Goal: Download file/media

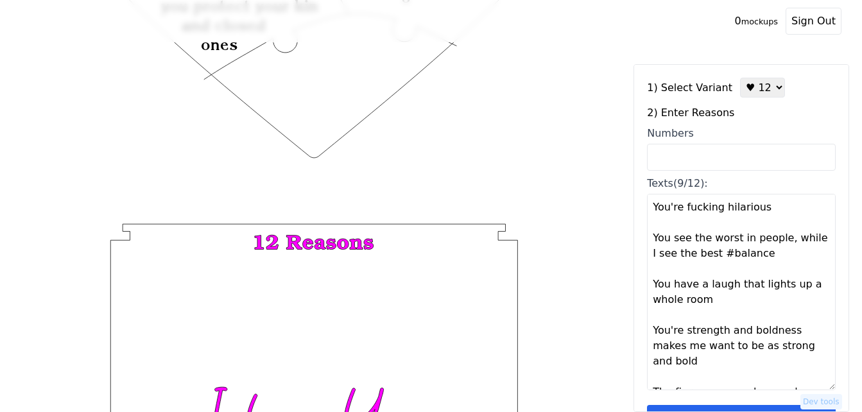
scroll to position [307, 0]
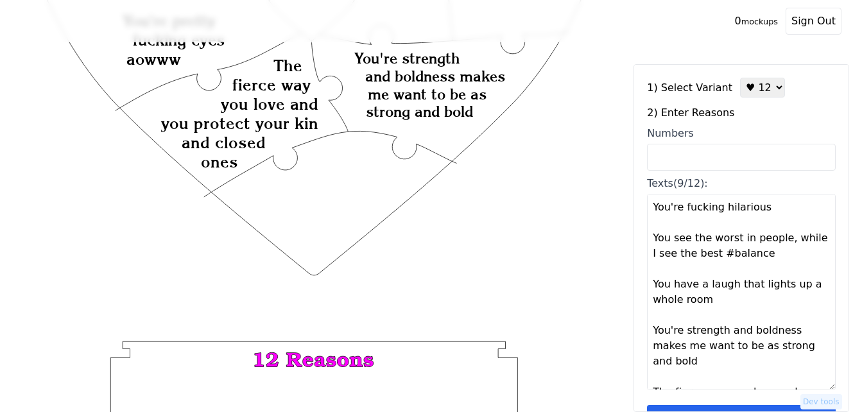
click at [753, 89] on select "♥ 12 ♥ 18 ♥ 28 ♥ 40 ♥ 50 ♥ 60 ♥ 70" at bounding box center [762, 88] width 45 height 20
select select "2"
click at [740, 78] on select "♥ 12 ♥ 18 ♥ 28 ♥ 40 ♥ 50 ♥ 60 ♥ 70" at bounding box center [762, 88] width 45 height 20
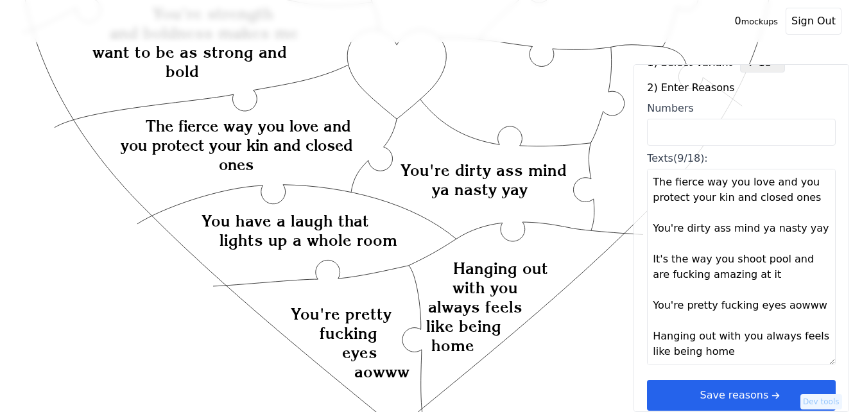
scroll to position [39, 0]
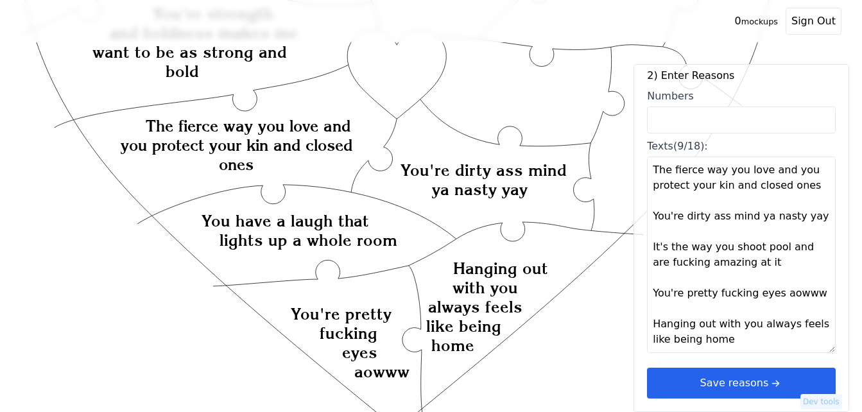
click at [761, 344] on textarea "You're fucking hilarious You see the worst in people, while I see the best #bal…" at bounding box center [741, 255] width 189 height 196
paste textarea "#10: You're my best friend, in this lifetime, and the next. #11: You're fierce …"
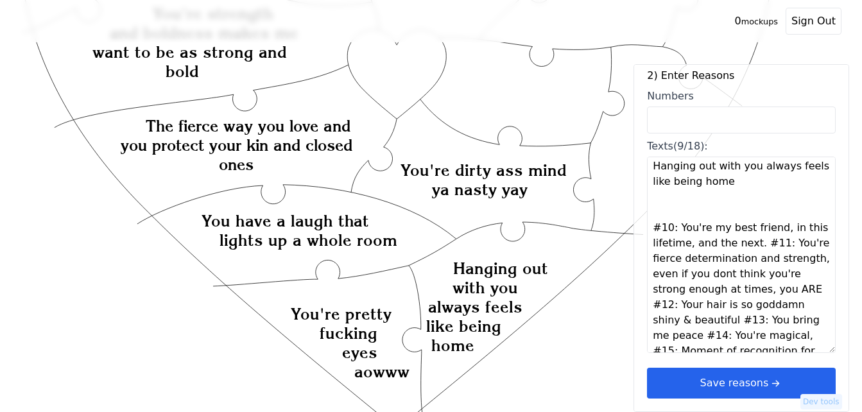
scroll to position [407, 0]
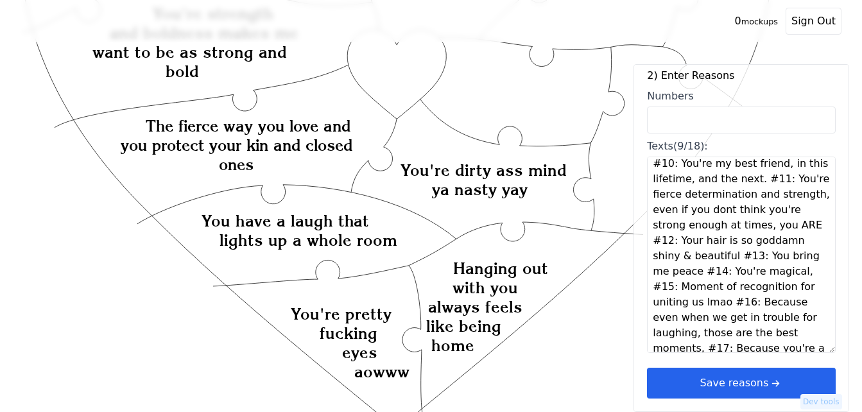
click at [754, 178] on textarea "You're fucking hilarious You see the worst in people, while I see the best #bal…" at bounding box center [741, 255] width 189 height 196
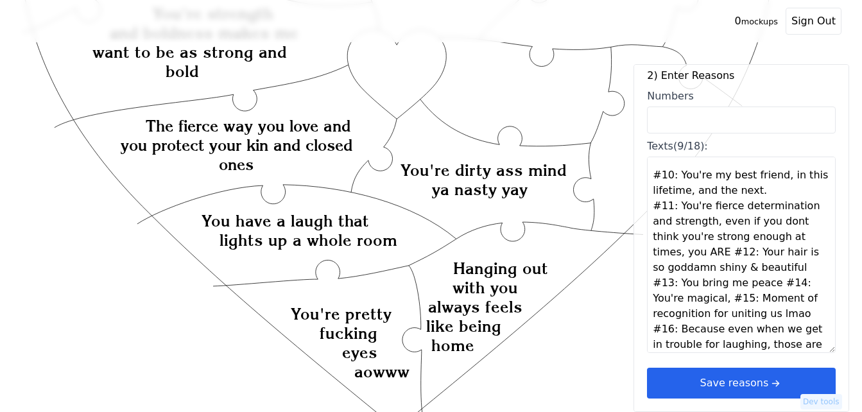
scroll to position [373, 0]
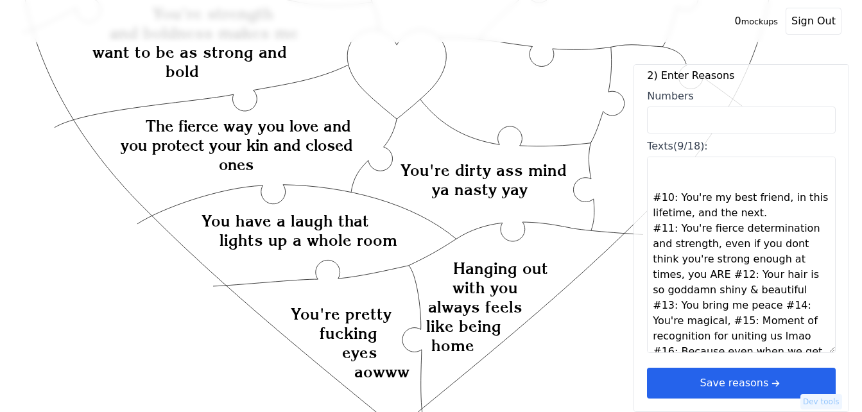
click at [761, 207] on textarea "You're fucking hilarious You see the worst in people, while I see the best #bal…" at bounding box center [741, 255] width 189 height 196
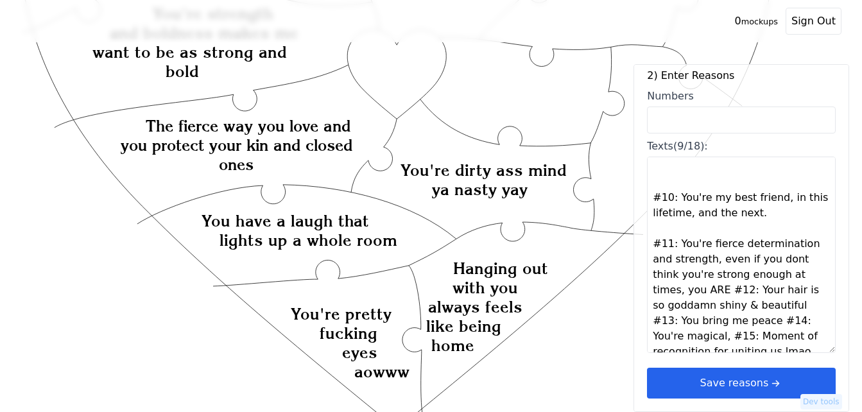
click at [723, 293] on textarea "You're fucking hilarious You see the worst in people, while I see the best #bal…" at bounding box center [741, 255] width 189 height 196
click at [726, 293] on textarea "You're fucking hilarious You see the worst in people, while I see the best #bal…" at bounding box center [741, 255] width 189 height 196
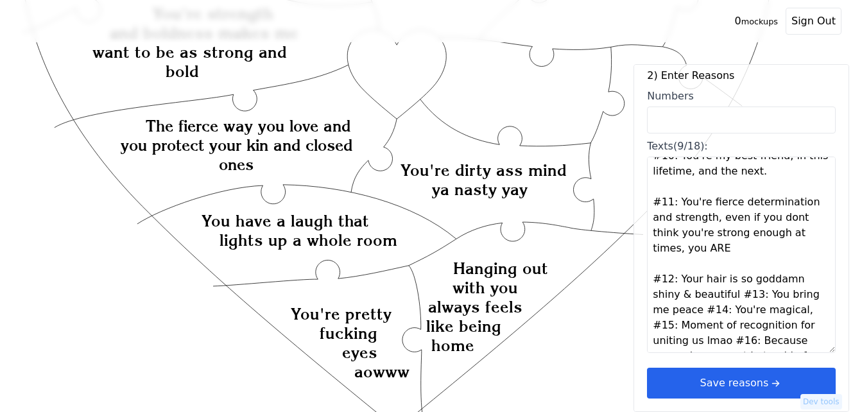
scroll to position [437, 0]
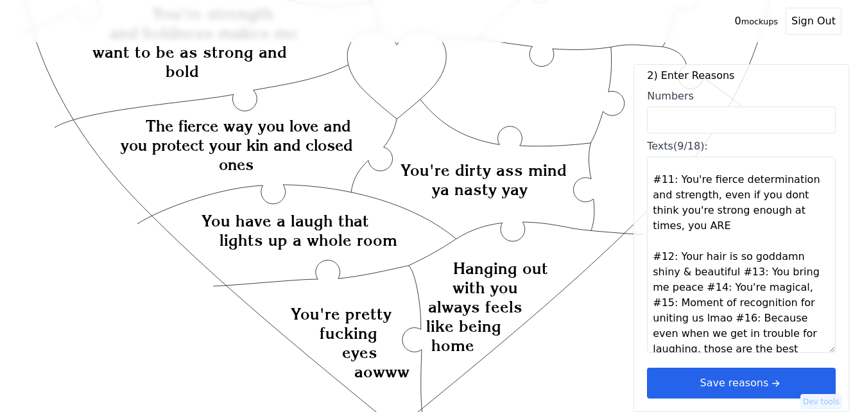
click at [732, 276] on textarea "You're fucking hilarious You see the worst in people, while I see the best #bal…" at bounding box center [741, 255] width 189 height 196
click at [735, 274] on textarea "You're fucking hilarious You see the worst in people, while I see the best #bal…" at bounding box center [741, 255] width 189 height 196
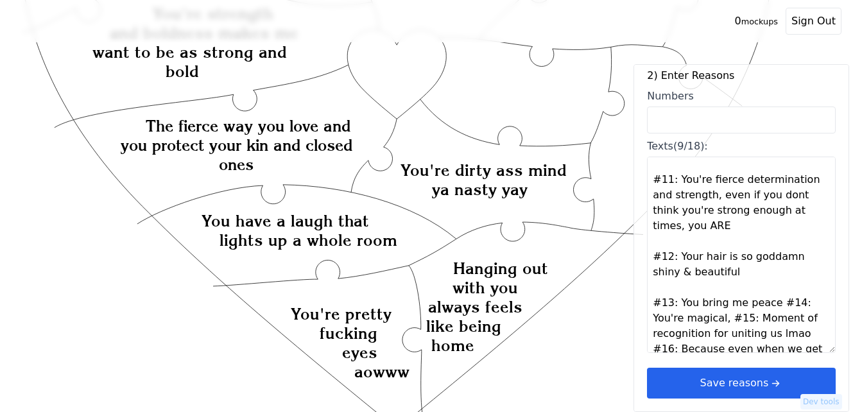
click at [767, 300] on textarea "You're fucking hilarious You see the worst in people, while I see the best #bal…" at bounding box center [741, 255] width 189 height 196
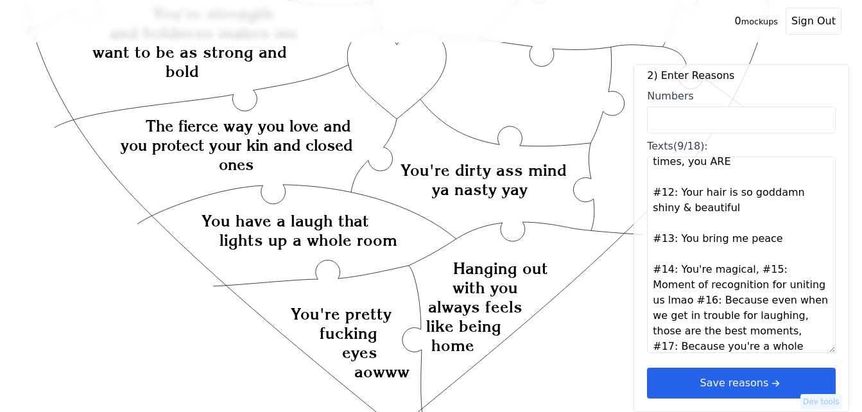
click at [743, 268] on textarea "You're fucking hilarious You see the worst in people, while I see the best #bal…" at bounding box center [741, 255] width 189 height 196
click at [745, 268] on textarea "You're fucking hilarious You see the worst in people, while I see the best #bal…" at bounding box center [741, 255] width 189 height 196
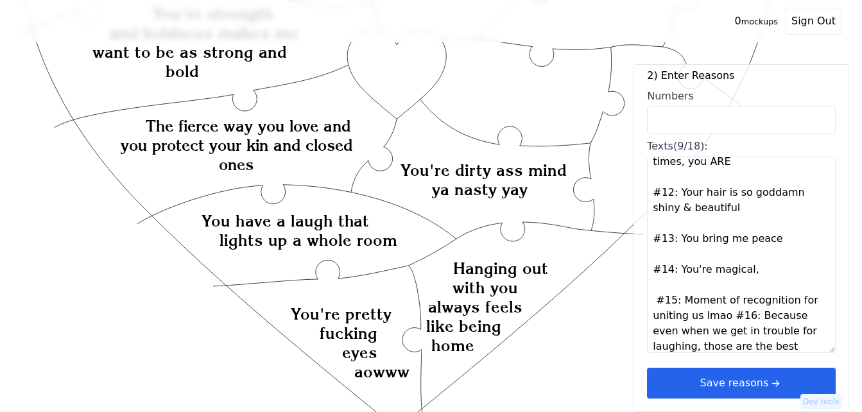
click at [727, 314] on textarea "You're fucking hilarious You see the worst in people, while I see the best #bal…" at bounding box center [741, 255] width 189 height 196
click at [728, 314] on textarea "You're fucking hilarious You see the worst in people, while I see the best #bal…" at bounding box center [741, 255] width 189 height 196
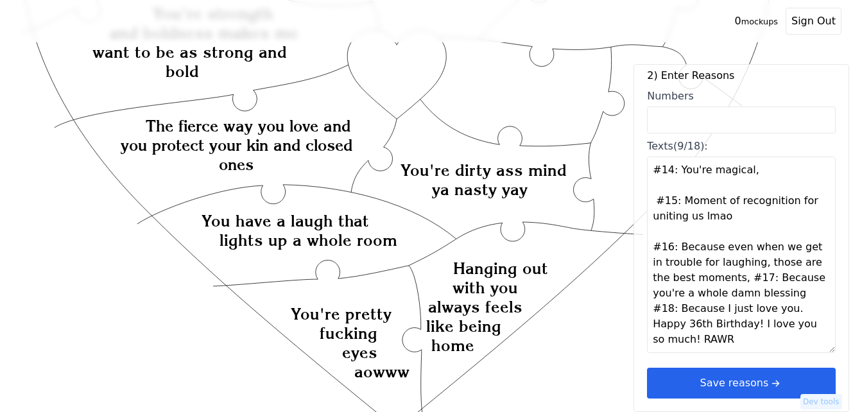
click at [721, 263] on textarea "You're fucking hilarious You see the worst in people, while I see the best #bal…" at bounding box center [741, 255] width 189 height 196
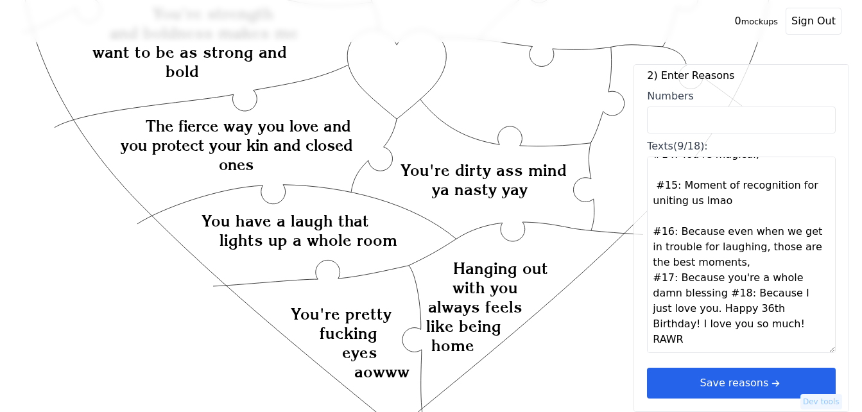
click at [722, 263] on textarea "You're fucking hilarious You see the worst in people, while I see the best #bal…" at bounding box center [741, 255] width 189 height 196
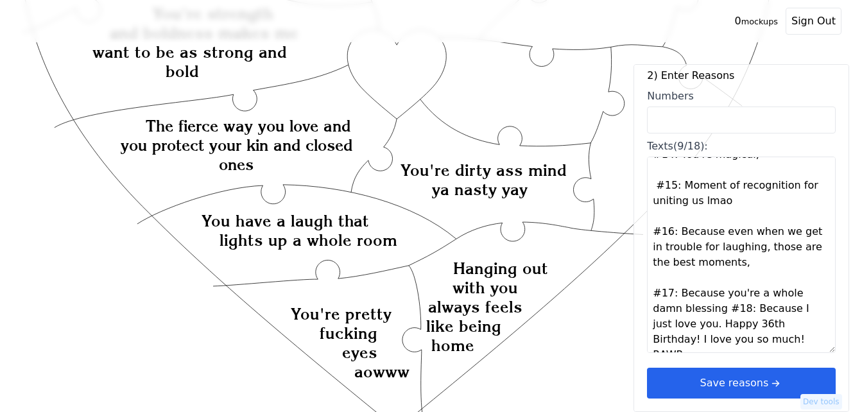
click at [691, 307] on textarea "You're fucking hilarious You see the worst in people, while I see the best #bal…" at bounding box center [741, 255] width 189 height 196
click at [692, 307] on textarea "You're fucking hilarious You see the worst in people, while I see the best #bal…" at bounding box center [741, 255] width 189 height 196
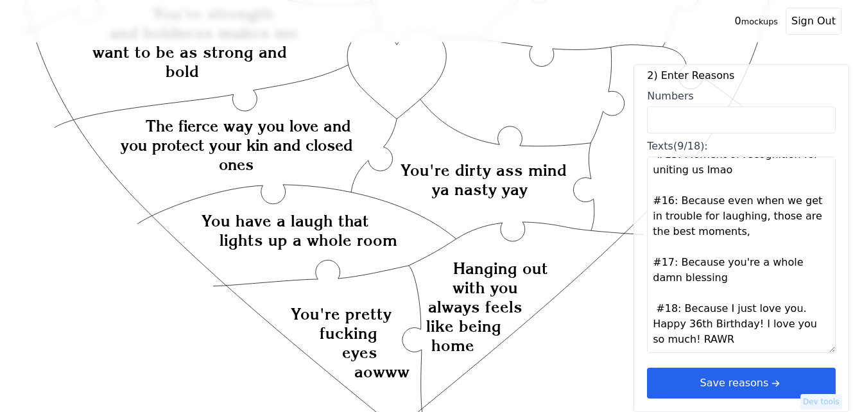
drag, startPoint x: 677, startPoint y: 291, endPoint x: 655, endPoint y: 295, distance: 22.2
click at [655, 295] on textarea "You're fucking hilarious You see the worst in people, while I see the best #bal…" at bounding box center [741, 255] width 189 height 196
drag, startPoint x: 673, startPoint y: 245, endPoint x: 657, endPoint y: 248, distance: 16.4
click at [657, 248] on textarea "You're fucking hilarious You see the worst in people, while I see the best #bal…" at bounding box center [741, 255] width 189 height 196
drag, startPoint x: 672, startPoint y: 189, endPoint x: 652, endPoint y: 191, distance: 20.0
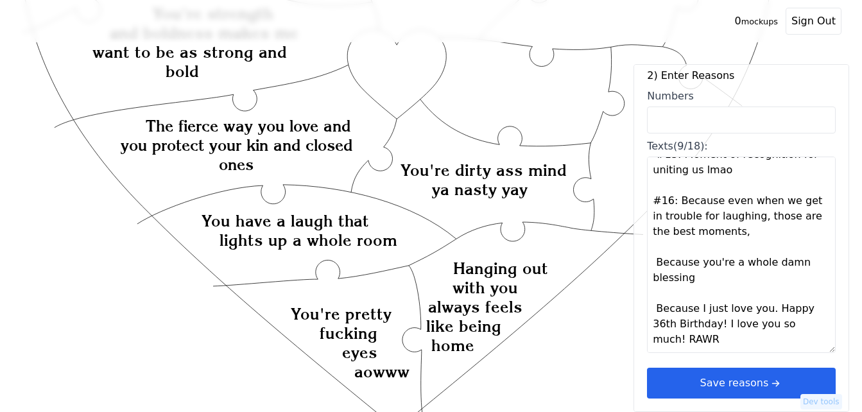
click at [652, 191] on textarea "You're fucking hilarious You see the worst in people, while I see the best #bal…" at bounding box center [741, 255] width 189 height 196
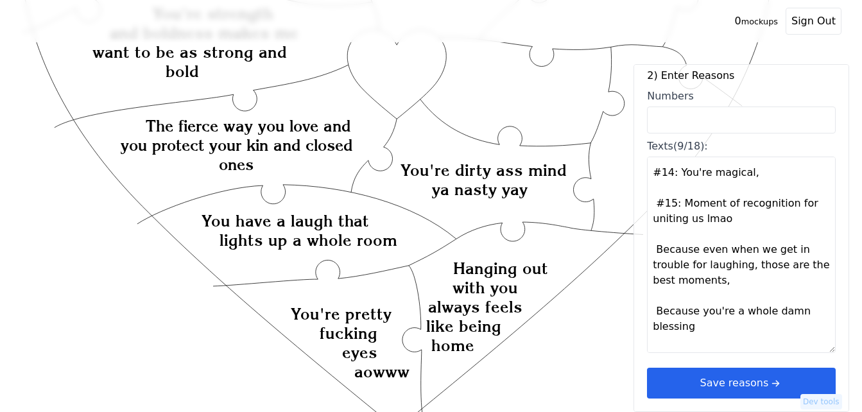
drag, startPoint x: 677, startPoint y: 203, endPoint x: 655, endPoint y: 205, distance: 22.6
click at [655, 205] on textarea "You're fucking hilarious You see the worst in people, while I see the best #bal…" at bounding box center [741, 255] width 189 height 196
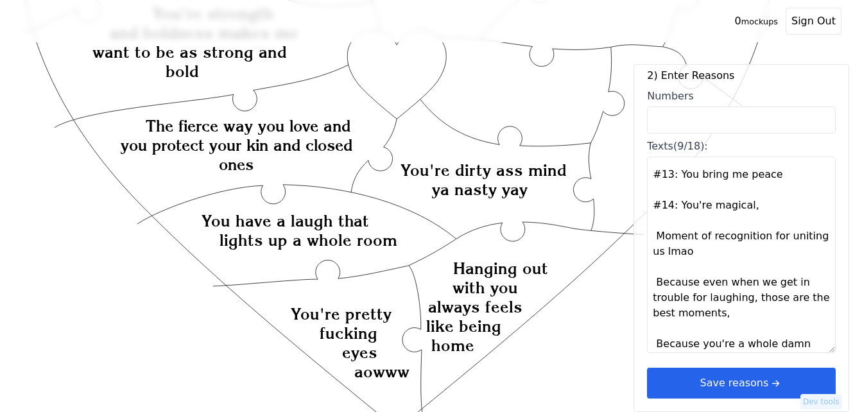
scroll to position [534, 0]
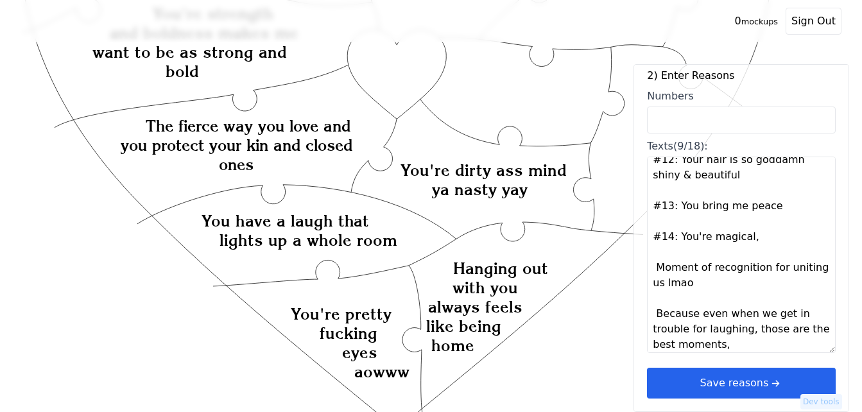
drag, startPoint x: 673, startPoint y: 238, endPoint x: 652, endPoint y: 238, distance: 20.5
click at [652, 238] on textarea "You're fucking hilarious You see the worst in people, while I see the best #bal…" at bounding box center [741, 255] width 189 height 196
drag, startPoint x: 675, startPoint y: 209, endPoint x: 648, endPoint y: 209, distance: 26.3
click at [648, 209] on textarea "You're fucking hilarious You see the worst in people, while I see the best #bal…" at bounding box center [741, 255] width 189 height 196
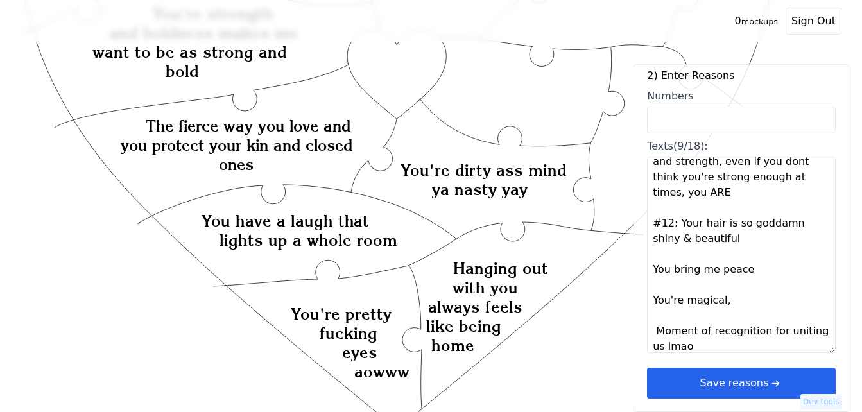
scroll to position [470, 0]
drag, startPoint x: 669, startPoint y: 223, endPoint x: 653, endPoint y: 223, distance: 15.4
click at [653, 223] on textarea "You're fucking hilarious You see the worst in people, while I see the best #bal…" at bounding box center [741, 255] width 189 height 196
click at [655, 224] on textarea "You're fucking hilarious You see the worst in people, while I see the best #bal…" at bounding box center [741, 255] width 189 height 196
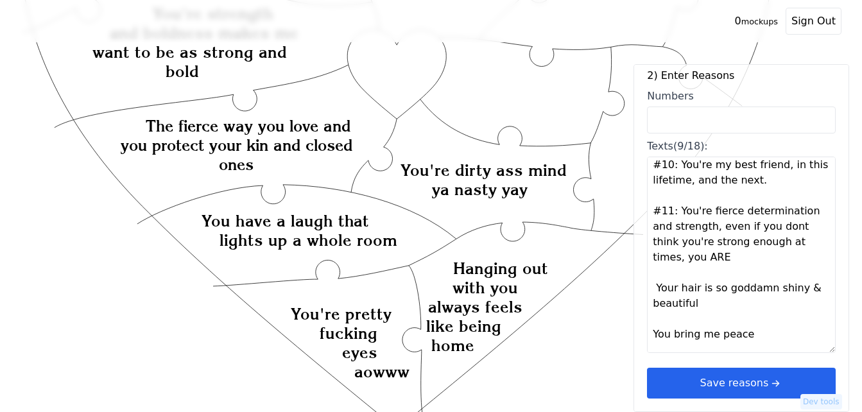
drag, startPoint x: 675, startPoint y: 214, endPoint x: 643, endPoint y: 214, distance: 31.5
click at [643, 214] on div "1) Select Variant ♥ 12 ♥ 18 ♥ 28 ♥ 40 ♥ 50 ♥ 60 ♥ 70 2) Enter Reasons Numbers T…" at bounding box center [741, 238] width 216 height 348
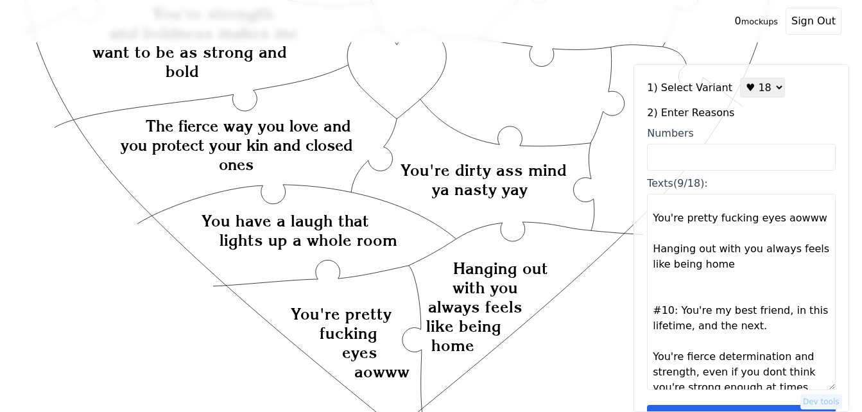
scroll to position [251, 0]
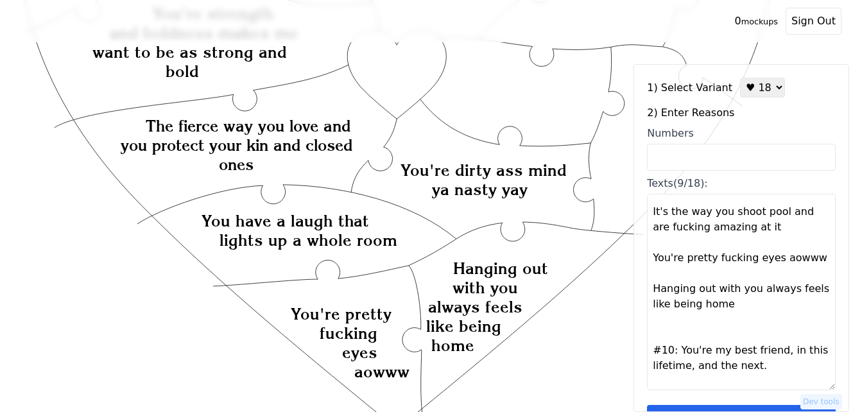
drag, startPoint x: 675, startPoint y: 200, endPoint x: 662, endPoint y: 203, distance: 13.2
click at [662, 203] on textarea "You're fucking hilarious You see the worst in people, while I see the best #bal…" at bounding box center [741, 292] width 189 height 196
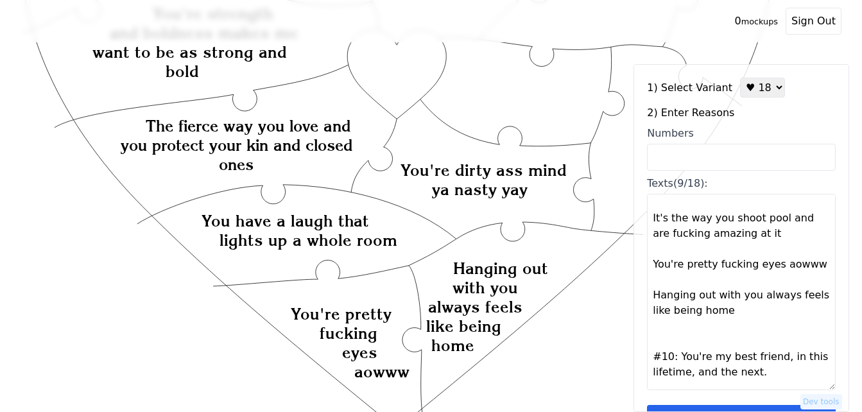
click at [692, 336] on textarea "You're fucking hilarious You see the worst in people, while I see the best #bal…" at bounding box center [741, 292] width 189 height 196
click at [667, 365] on textarea "You're fucking hilarious You see the worst in people, while I see the best #bal…" at bounding box center [741, 292] width 189 height 196
click at [669, 356] on textarea "You're fucking hilarious You see the worst in people, while I see the best #bal…" at bounding box center [741, 292] width 189 height 196
click at [667, 309] on textarea "You're fucking hilarious You see the worst in people, while I see the best #bal…" at bounding box center [741, 292] width 189 height 196
drag, startPoint x: 666, startPoint y: 356, endPoint x: 650, endPoint y: 353, distance: 16.2
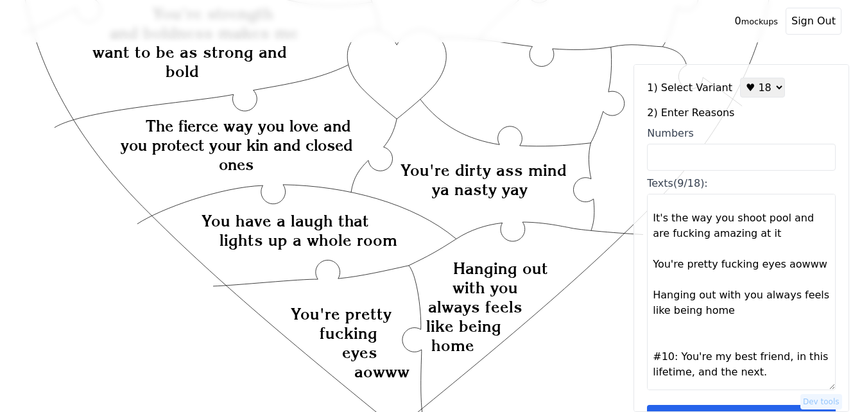
click at [648, 353] on textarea "You're fucking hilarious You see the worst in people, while I see the best #bal…" at bounding box center [741, 292] width 189 height 196
type textarea "You're fucking hilarious You see the worst in people, while I see the best #bal…"
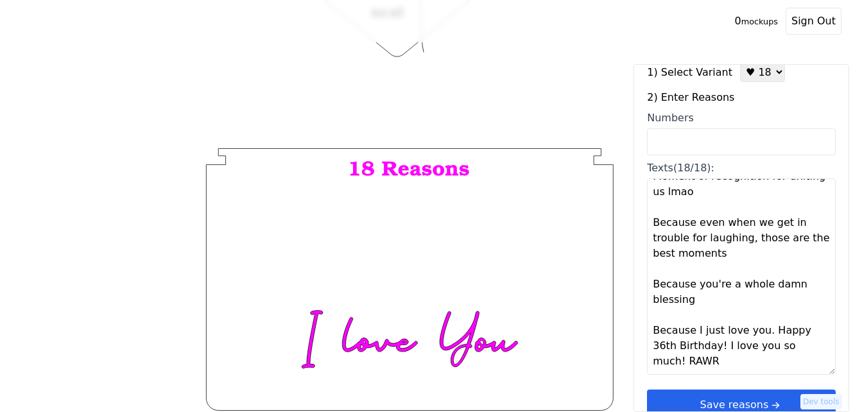
scroll to position [39, 0]
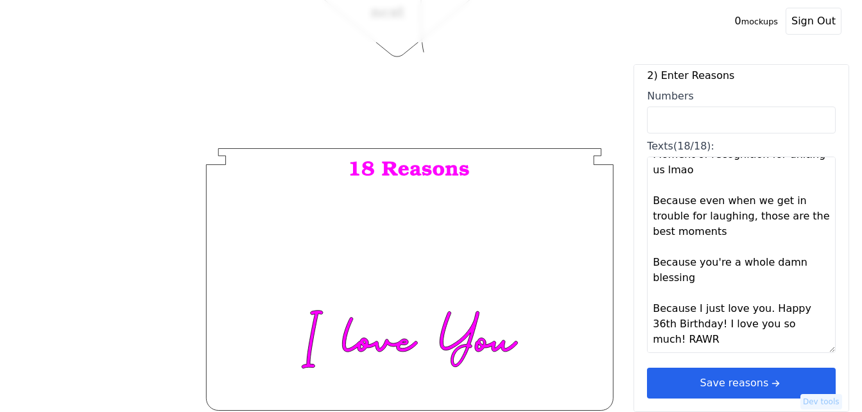
click at [709, 376] on button "Save reasons" at bounding box center [741, 383] width 189 height 31
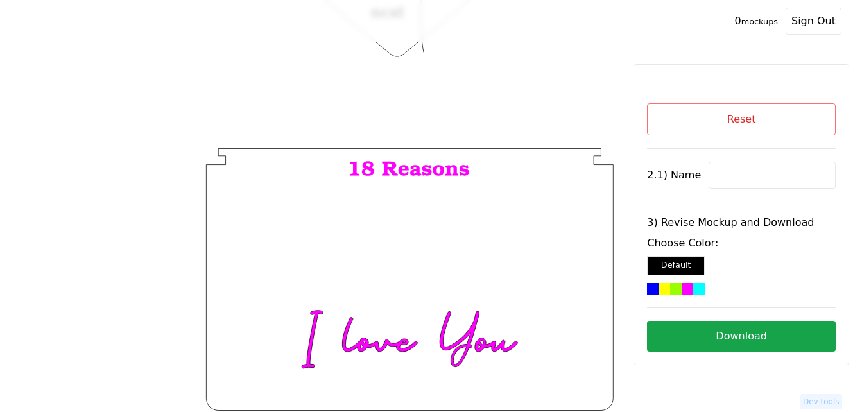
click at [788, 175] on input at bounding box center [772, 175] width 127 height 27
paste input "[PERSON_NAME]--"
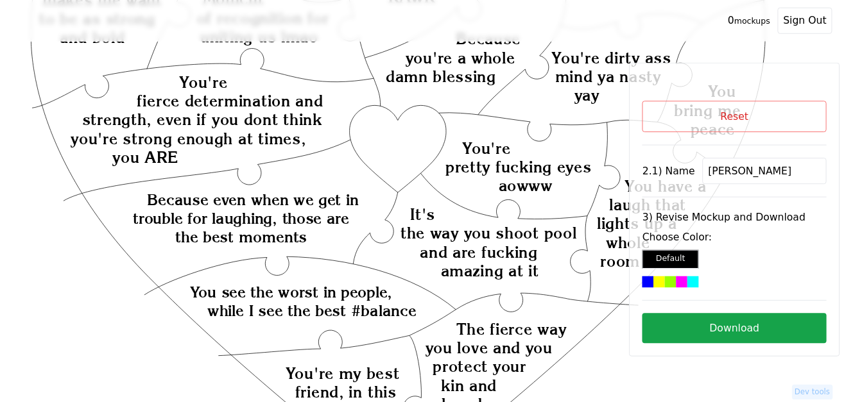
scroll to position [227, 0]
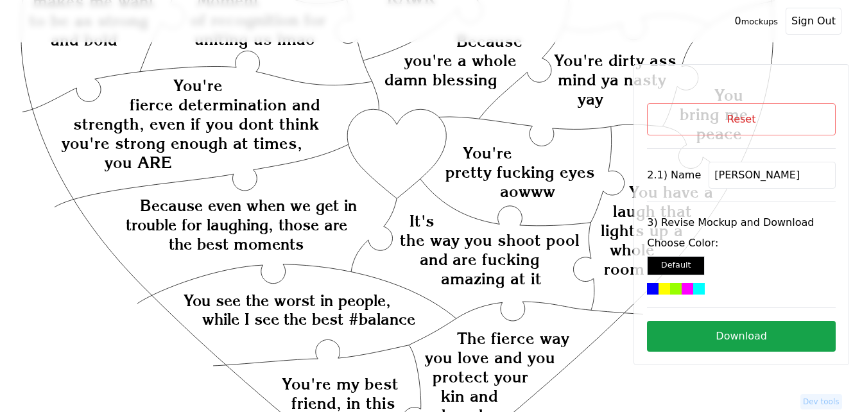
type input "[PERSON_NAME]"
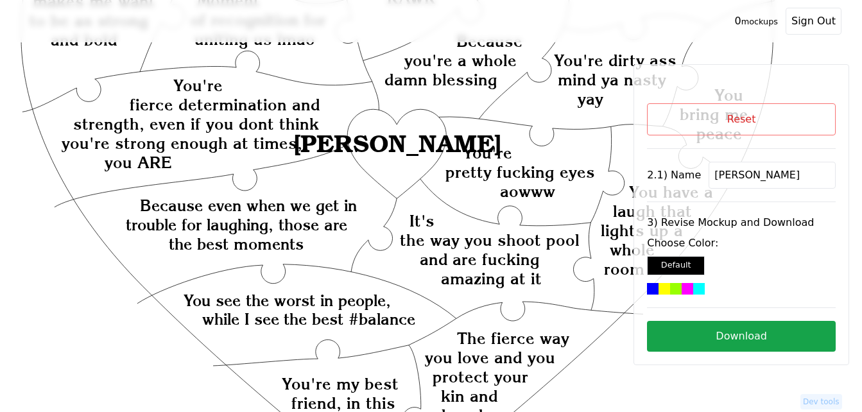
click at [371, 141] on icon "Created with Snap Created with Snap Created with Snap You're fierce determinati…" at bounding box center [398, 344] width 754 height 1033
click at [690, 284] on div at bounding box center [688, 289] width 12 height 12
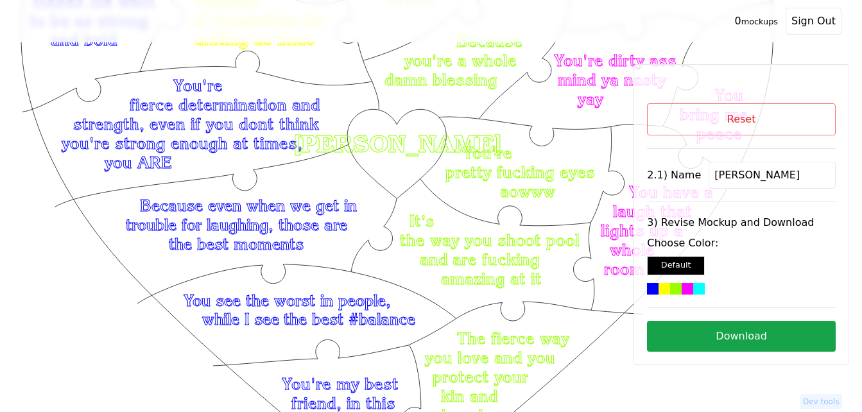
click at [730, 340] on button "Download" at bounding box center [741, 336] width 189 height 31
click at [809, 117] on button "Reset" at bounding box center [741, 119] width 189 height 32
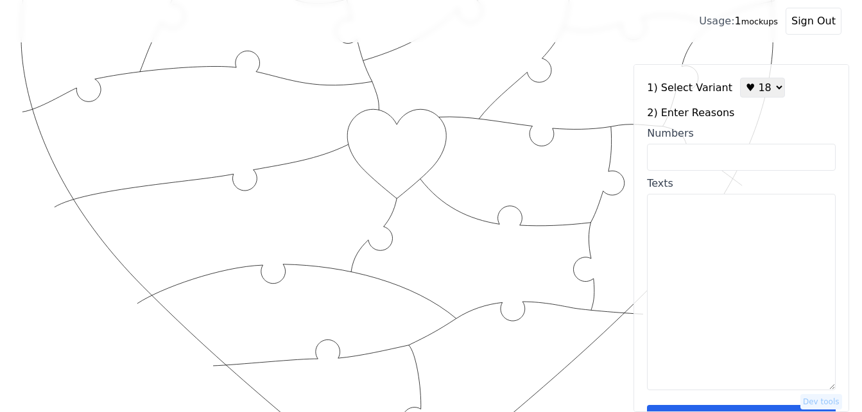
click at [748, 90] on select "♥ 12 ♥ 18 ♥ 28 ♥ 40 ♥ 50 ♥ 60 ♥ 70" at bounding box center [762, 88] width 45 height 20
select select "3"
click at [740, 78] on select "♥ 12 ♥ 18 ♥ 28 ♥ 40 ♥ 50 ♥ 60 ♥ 70" at bounding box center [762, 88] width 45 height 20
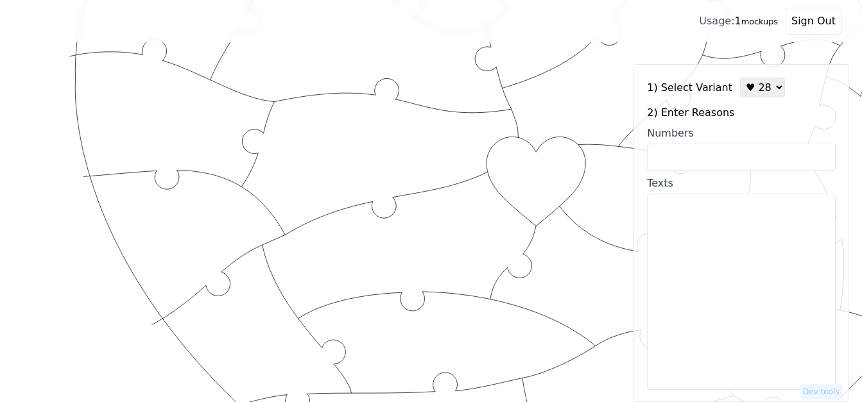
click at [744, 155] on input "Numbers" at bounding box center [741, 157] width 189 height 27
paste input "2, 4, 6, 8, 11, 13, 16, 27, 28, 30, 34, 39, 43, 50, 52, 53, 60, 61, 63, 65, 66,…"
type input "2, 4, 6, 8, 11, 13, 16, 27, 28, 30, 34, 39, 43, 50, 52, 53, 60, 61, 63, 65, 66,…"
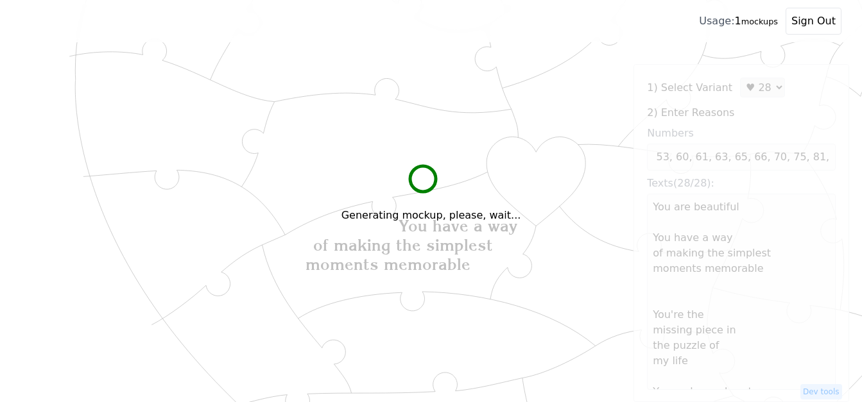
scroll to position [0, 0]
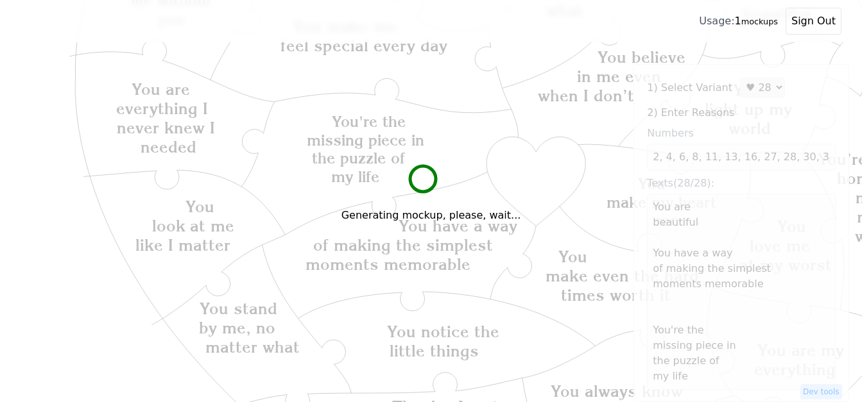
type textarea "You are beautiful You have a way of making the simplest moments memorable You'r…"
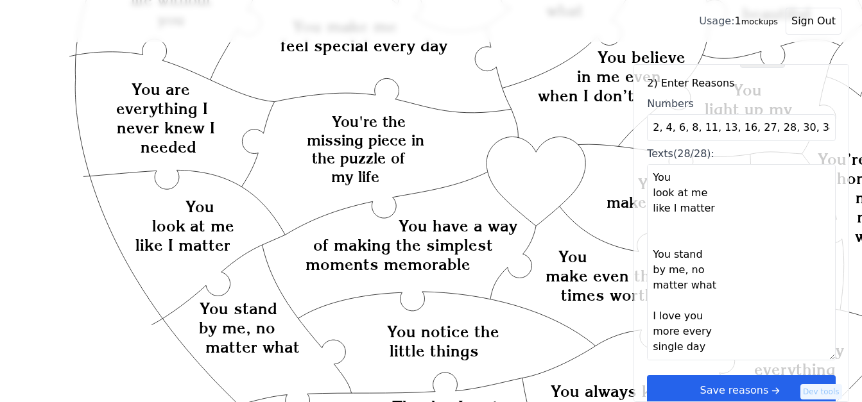
scroll to position [39, 0]
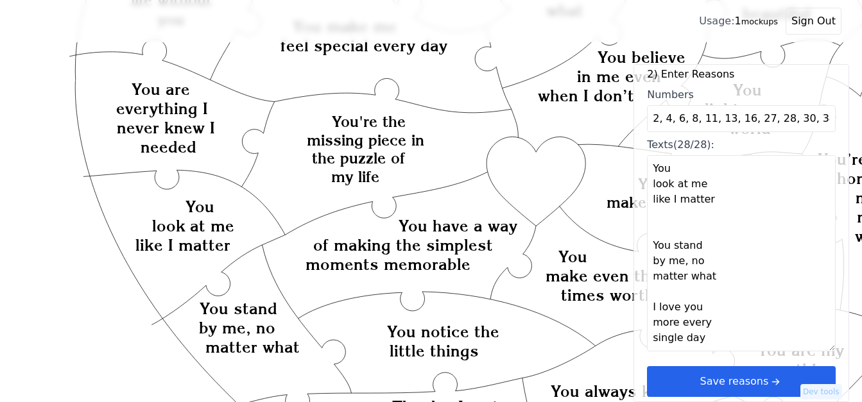
click at [783, 381] on button "Save reasons" at bounding box center [741, 381] width 189 height 31
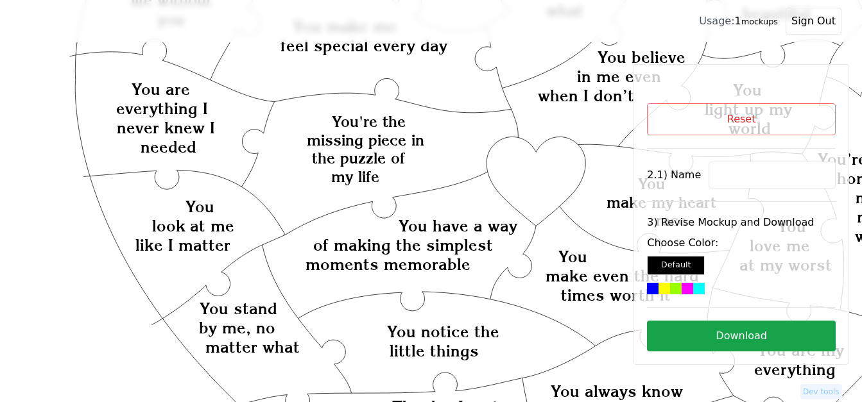
click at [731, 173] on input at bounding box center [772, 175] width 127 height 27
paste input "Susy"
type input "Susy"
click at [522, 191] on icon "Created with Snap Created with Snap Created with Snap You have a way of making …" at bounding box center [513, 398] width 985 height 1140
click at [662, 287] on div at bounding box center [665, 289] width 12 height 12
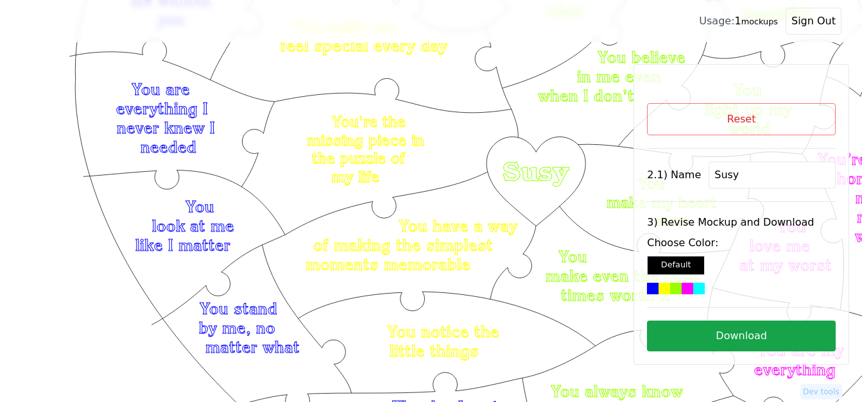
click at [747, 333] on button "Download" at bounding box center [741, 336] width 189 height 31
